Goal: Navigation & Orientation: Find specific page/section

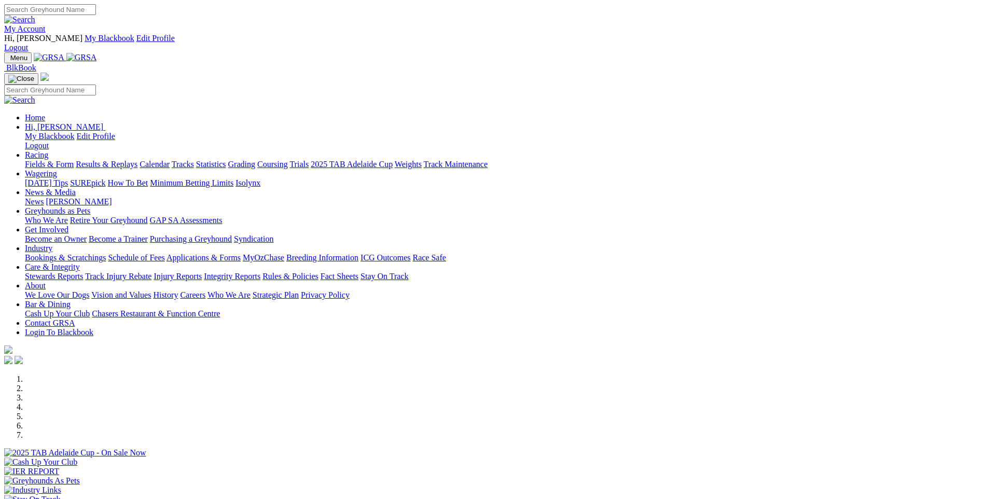
click at [255, 160] on link "Grading" at bounding box center [241, 164] width 27 height 9
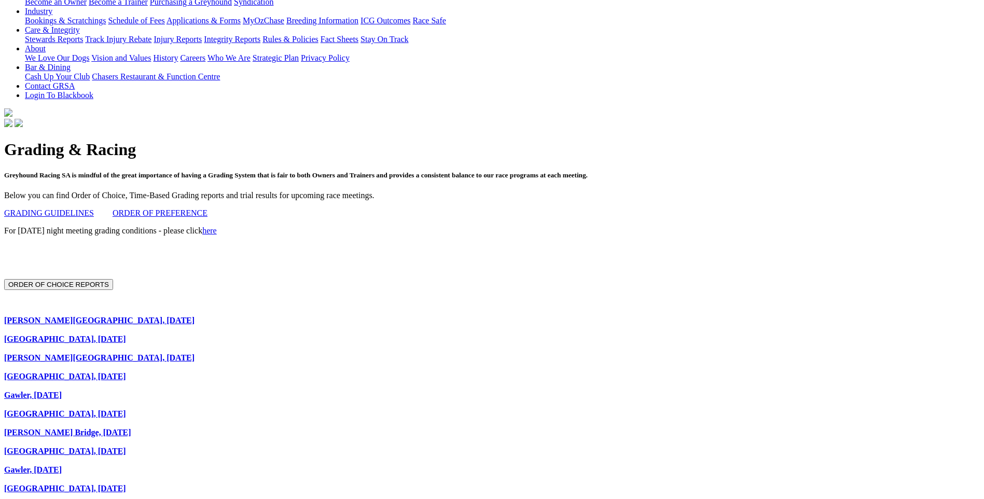
scroll to position [259, 0]
